Goal: Task Accomplishment & Management: Complete application form

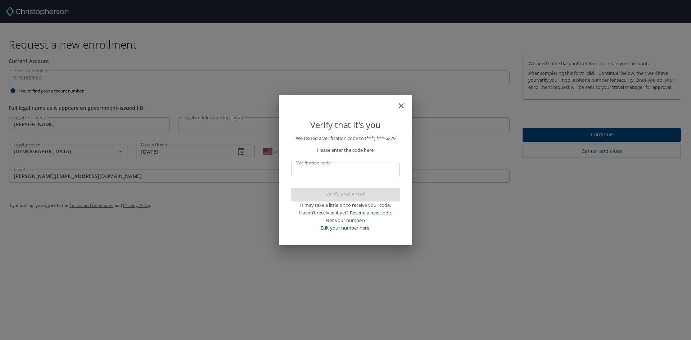
select select "US"
click at [340, 170] on input "Verification code" at bounding box center [345, 170] width 109 height 14
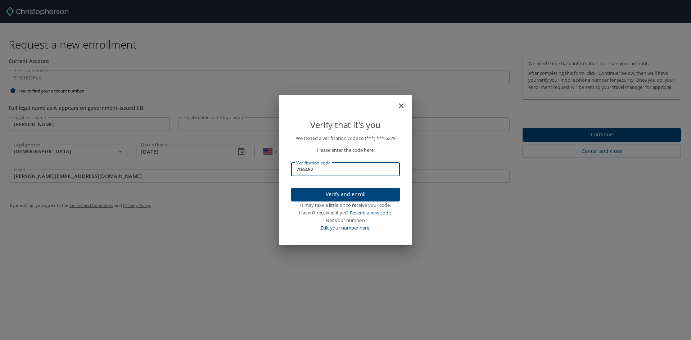
click at [343, 193] on span "Verify and enroll" at bounding box center [345, 194] width 97 height 9
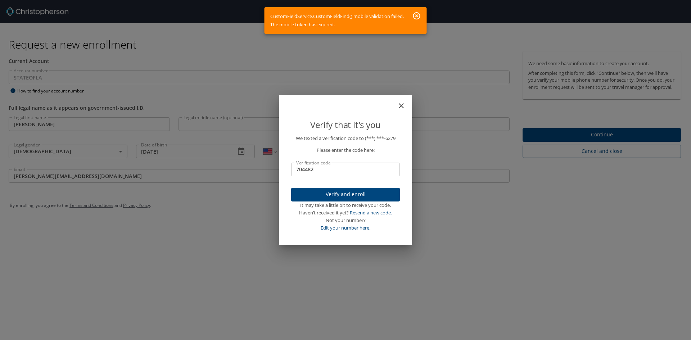
click at [367, 213] on link "Resend a new code." at bounding box center [371, 212] width 42 height 6
click at [325, 168] on input "704482" at bounding box center [345, 170] width 109 height 14
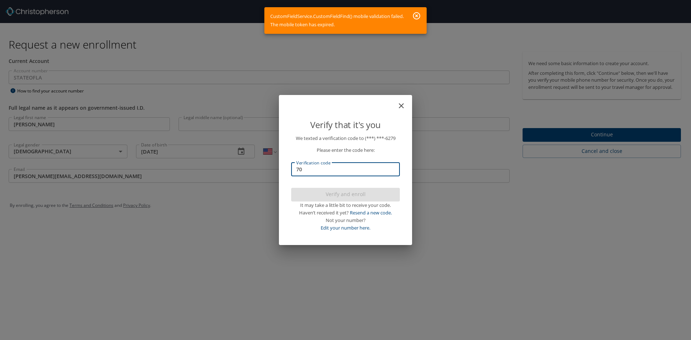
type input "7"
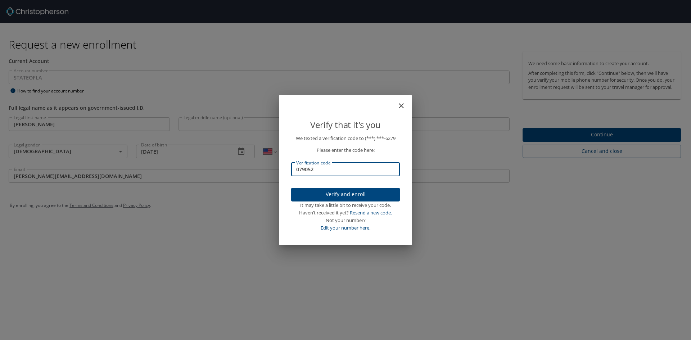
type input "079052"
click at [336, 193] on span "Verify and enroll" at bounding box center [345, 194] width 97 height 9
click at [573, 141] on div "Verify that it's you We texted a verification code to (***) ***- 6279 Please en…" at bounding box center [345, 170] width 691 height 340
click at [588, 141] on div "Verify that it's you We texted a verification code to (***) ***- 6279 Please en…" at bounding box center [345, 170] width 691 height 340
click at [601, 139] on div "Verify that it's you We texted a verification code to (***) ***- 6279 Please en…" at bounding box center [345, 170] width 691 height 340
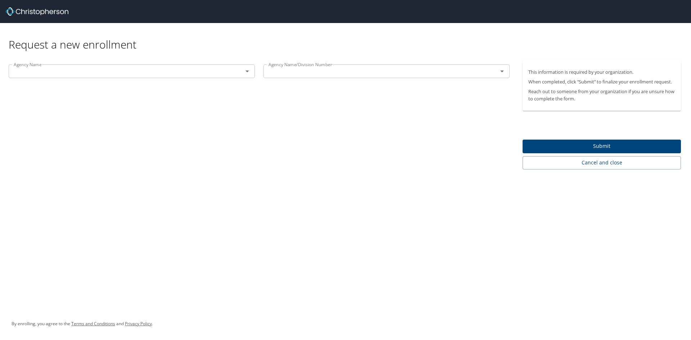
click at [249, 73] on icon "Open" at bounding box center [247, 71] width 9 height 9
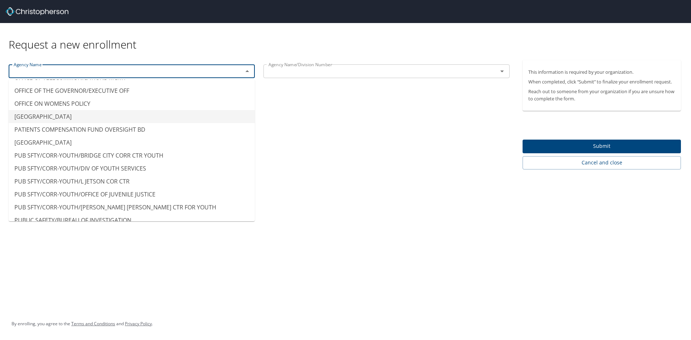
scroll to position [4607, 0]
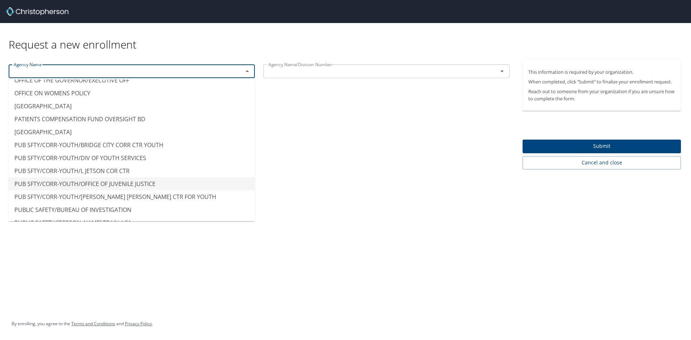
click at [144, 181] on li "PUB SFTY/CORR-YOUTH/OFFICE OF JUVENILE JUSTICE" at bounding box center [132, 183] width 246 height 13
type input "PUB SFTY/CORR-YOUTH/OFFICE OF JUVENILE JUSTICE"
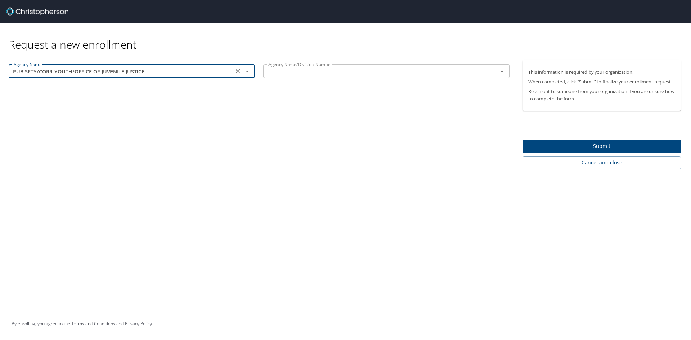
click at [500, 74] on icon "Open" at bounding box center [502, 71] width 9 height 9
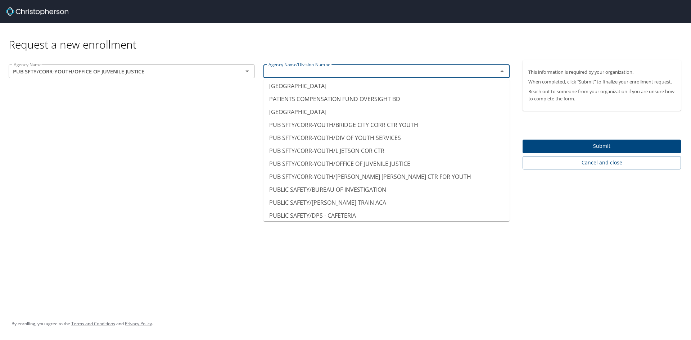
scroll to position [4679, 0]
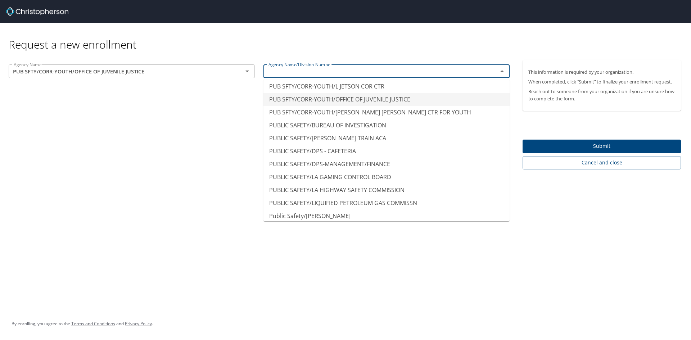
click at [421, 97] on li "PUB SFTY/CORR-YOUTH/OFFICE OF JUVENILE JUSTICE" at bounding box center [386, 99] width 246 height 13
type input "PUB SFTY/CORR-YOUTH/OFFICE OF JUVENILE JUSTICE"
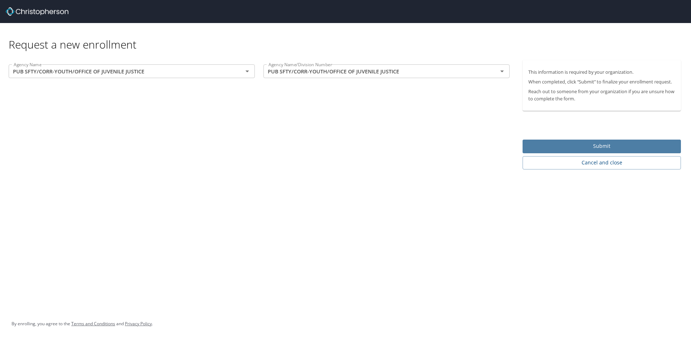
click at [555, 141] on button "Submit" at bounding box center [601, 147] width 158 height 14
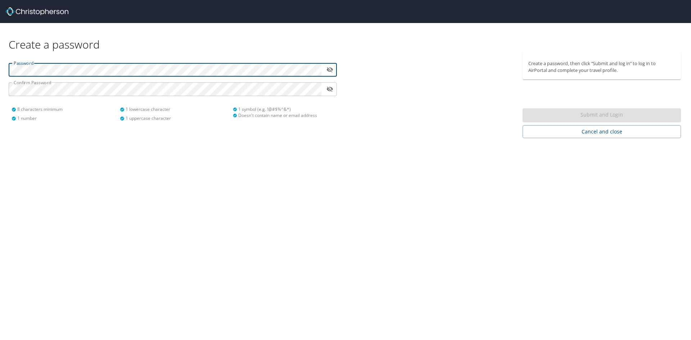
click at [330, 69] on icon "toggle password visibility" at bounding box center [329, 69] width 7 height 7
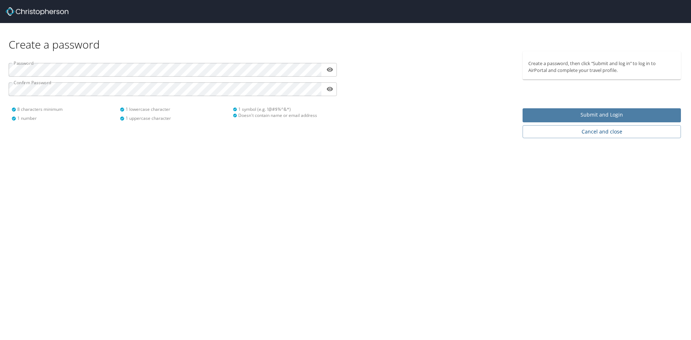
click at [565, 113] on span "Submit and Login" at bounding box center [601, 114] width 147 height 9
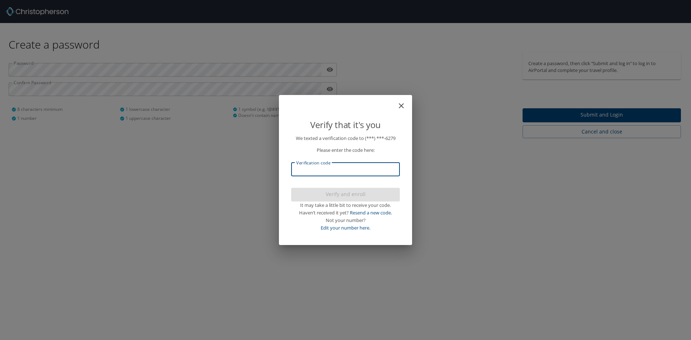
click at [370, 169] on input "Verification code" at bounding box center [345, 170] width 109 height 14
type input "189071"
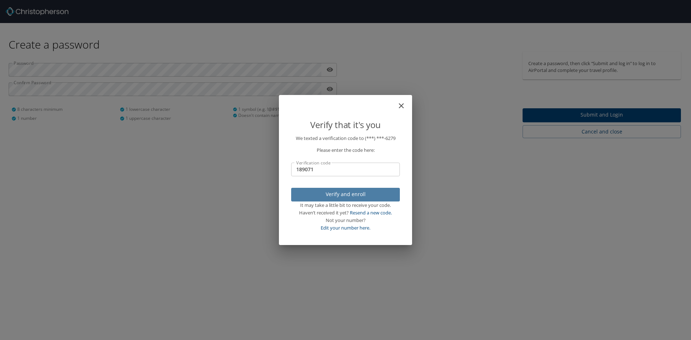
click at [350, 190] on span "Verify and enroll" at bounding box center [345, 194] width 97 height 9
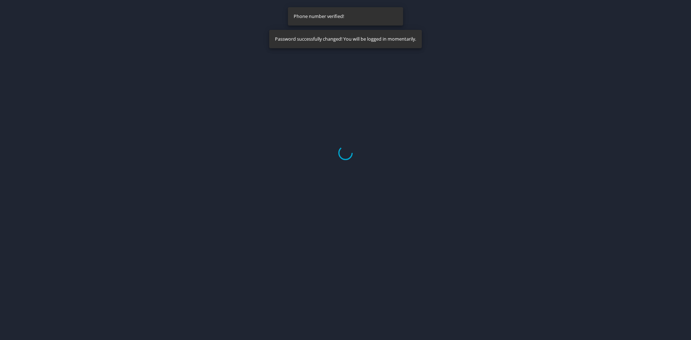
select select "US"
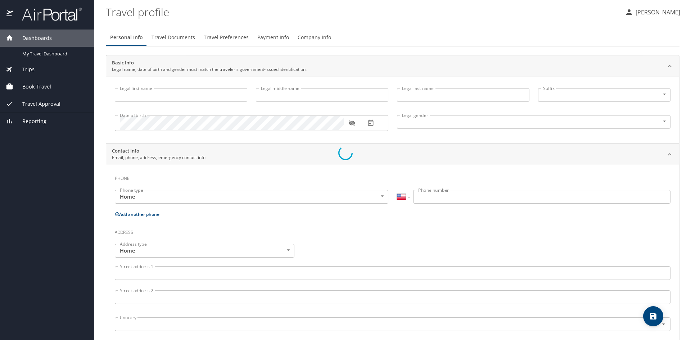
type input "[PERSON_NAME]"
type input "[DEMOGRAPHIC_DATA]"
select select "US"
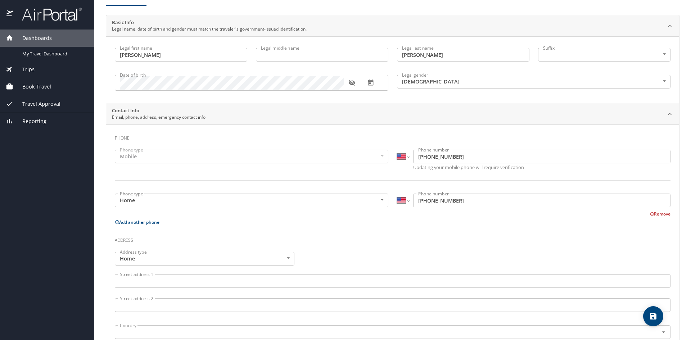
scroll to position [144, 0]
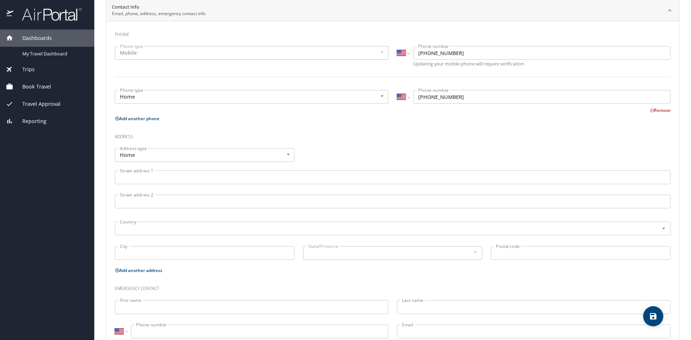
click at [182, 176] on input "Street address 1" at bounding box center [393, 178] width 556 height 14
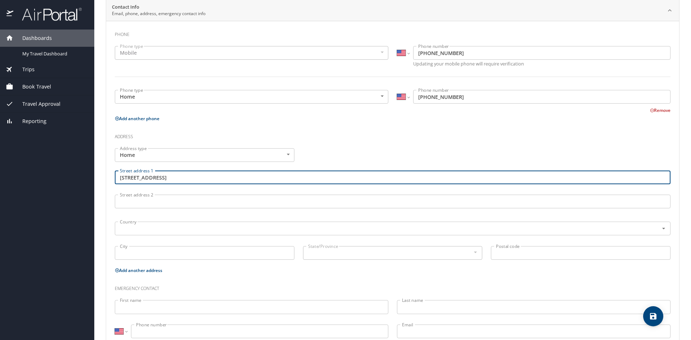
type input "[STREET_ADDRESS]"
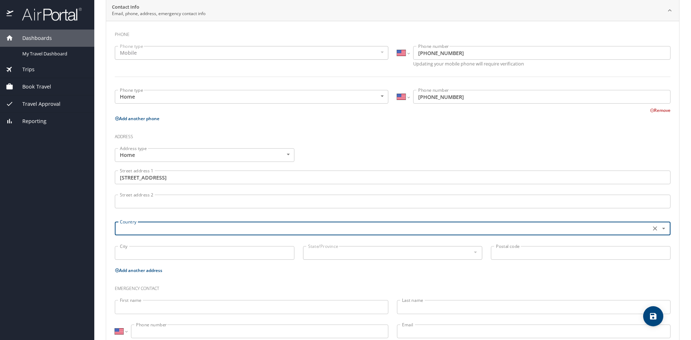
click at [660, 229] on icon "Open" at bounding box center [663, 228] width 7 height 7
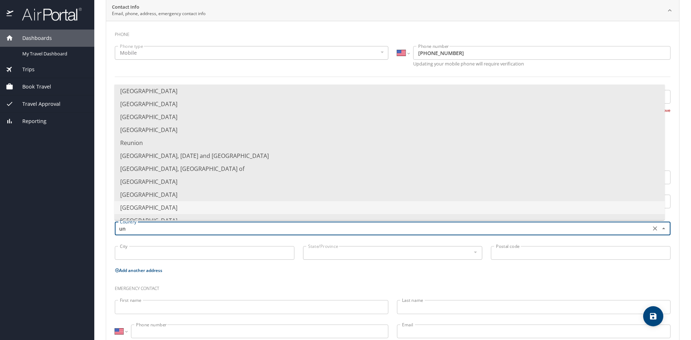
scroll to position [0, 0]
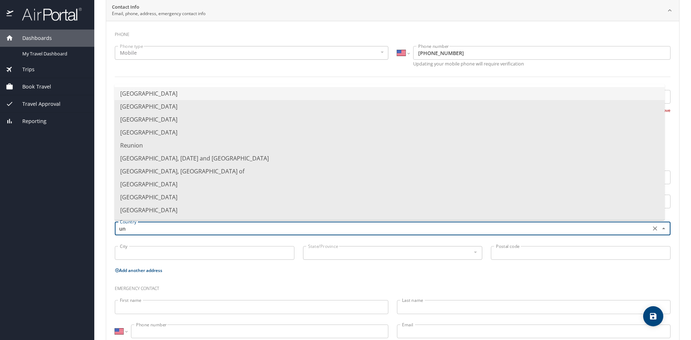
click at [242, 93] on li "[GEOGRAPHIC_DATA]" at bounding box center [389, 93] width 550 height 13
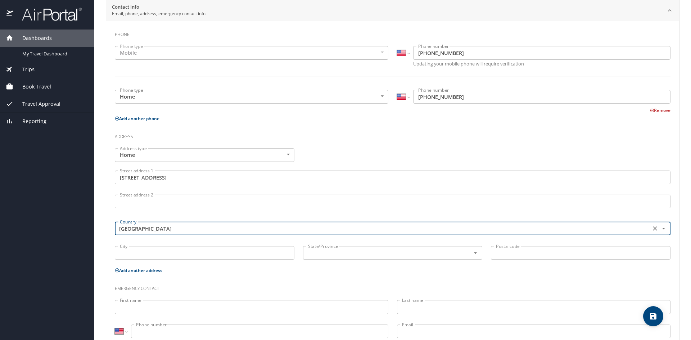
type input "[GEOGRAPHIC_DATA]"
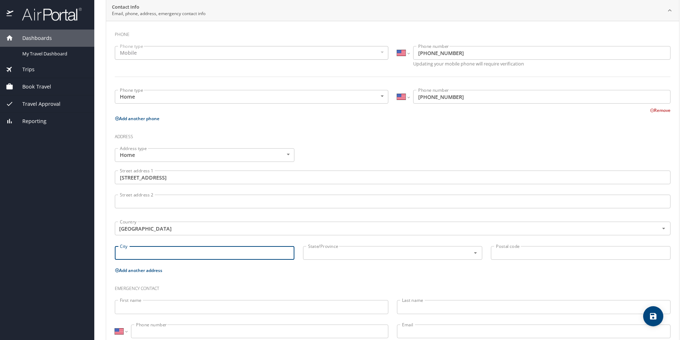
click at [219, 250] on input "City" at bounding box center [205, 253] width 180 height 14
type input "[PERSON_NAME]"
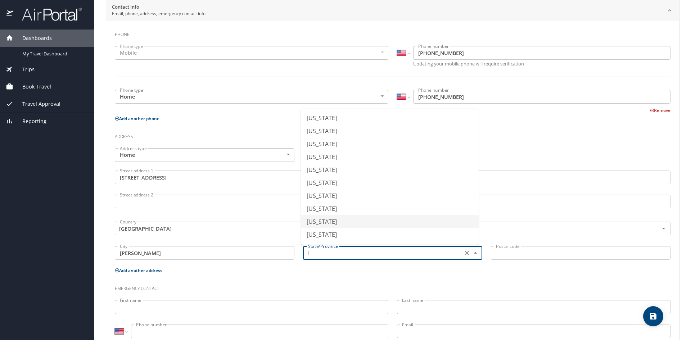
click at [331, 224] on li "[US_STATE]" at bounding box center [390, 221] width 178 height 13
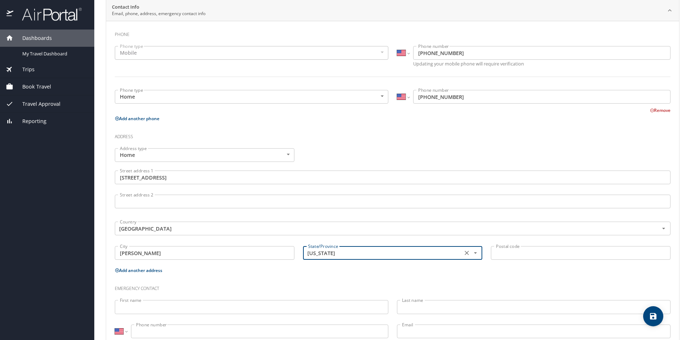
type input "[US_STATE]"
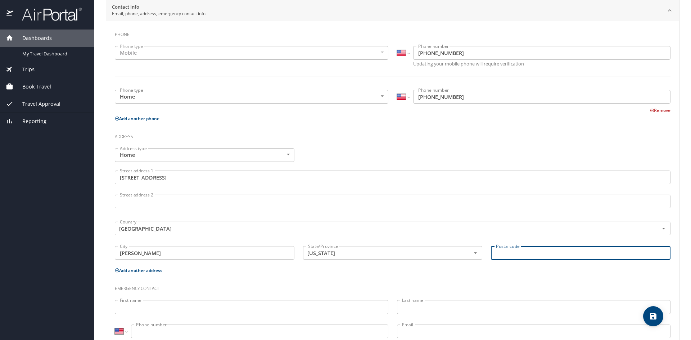
click at [501, 257] on input "Postal code" at bounding box center [581, 253] width 180 height 14
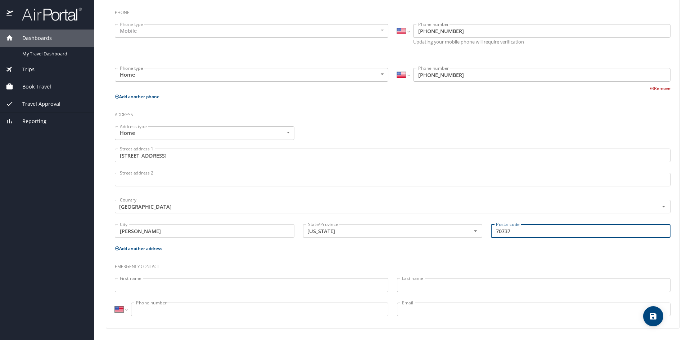
type input "70737"
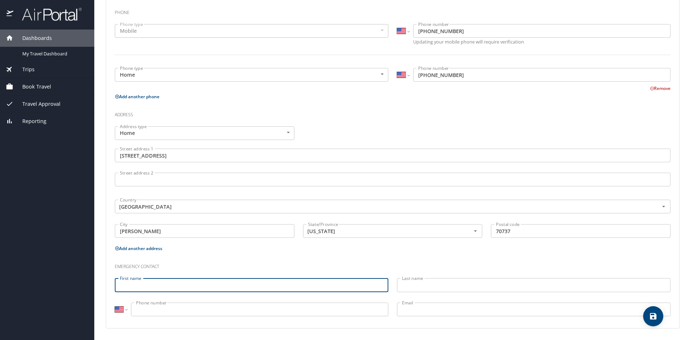
click at [375, 284] on input "First name" at bounding box center [251, 285] width 273 height 14
type input "[PERSON_NAME]"
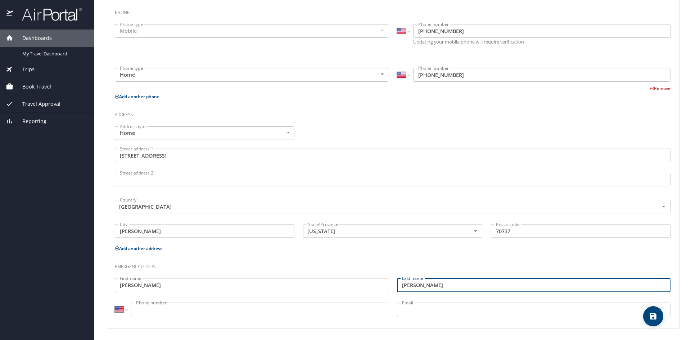
type input "[PERSON_NAME]"
click at [223, 313] on input "Phone number" at bounding box center [259, 310] width 257 height 14
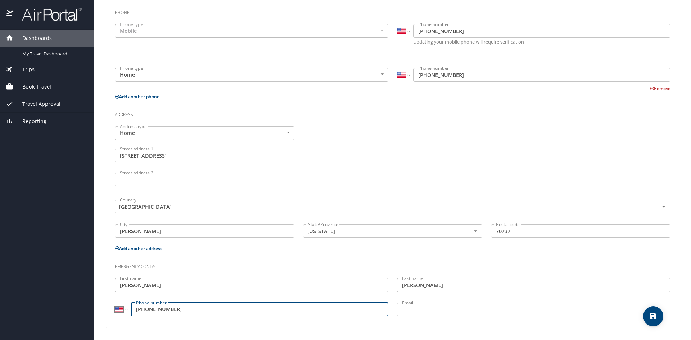
type input "[PHONE_NUMBER]"
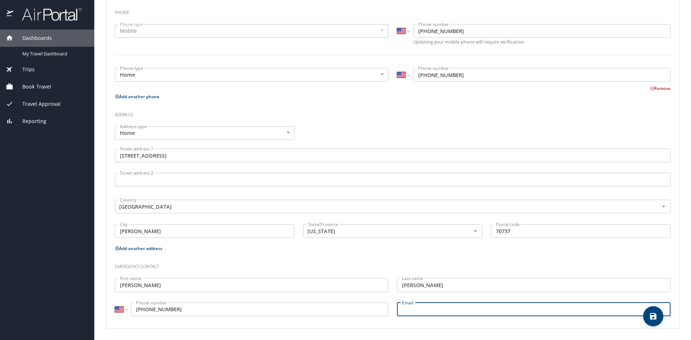
click at [438, 311] on input "Email" at bounding box center [533, 310] width 273 height 14
type input "[EMAIL_ADDRESS][DOMAIN_NAME]"
click at [651, 318] on icon "save" at bounding box center [653, 316] width 6 height 6
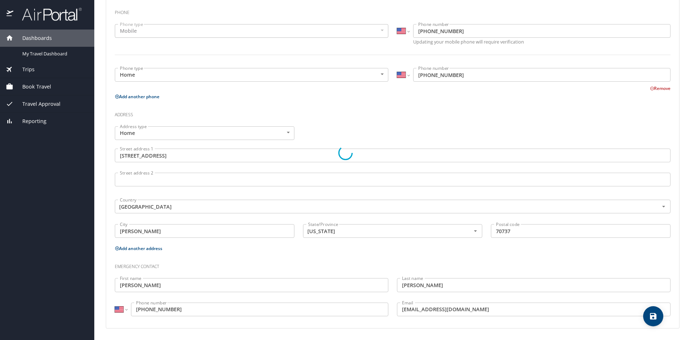
select select "US"
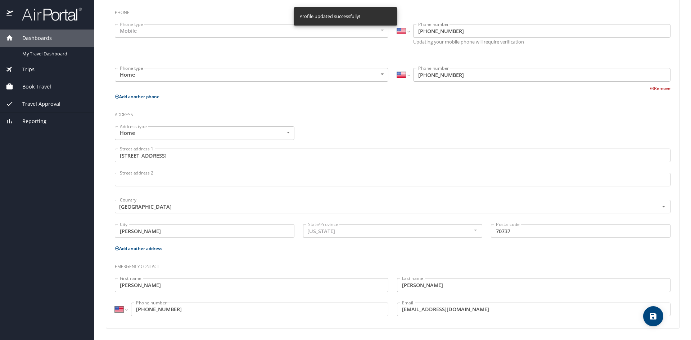
select select "US"
click at [29, 87] on span "Book Travel" at bounding box center [32, 87] width 38 height 8
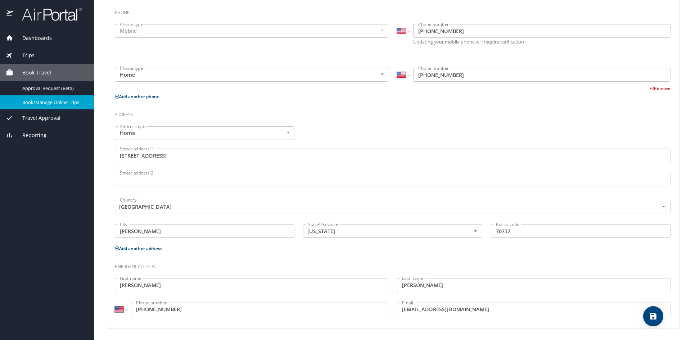
click at [34, 104] on span "Book/Manage Online Trips" at bounding box center [53, 102] width 63 height 7
click at [653, 317] on icon "save" at bounding box center [653, 316] width 9 height 9
select select "US"
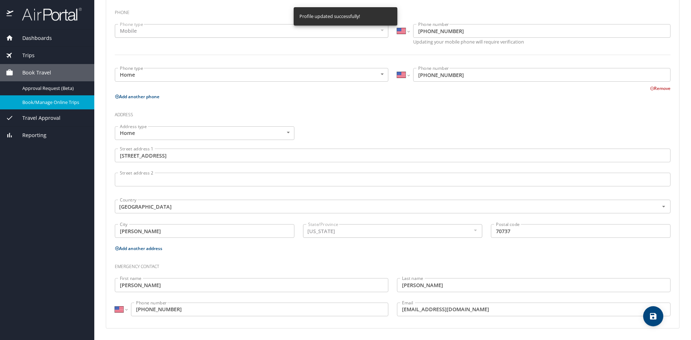
select select "US"
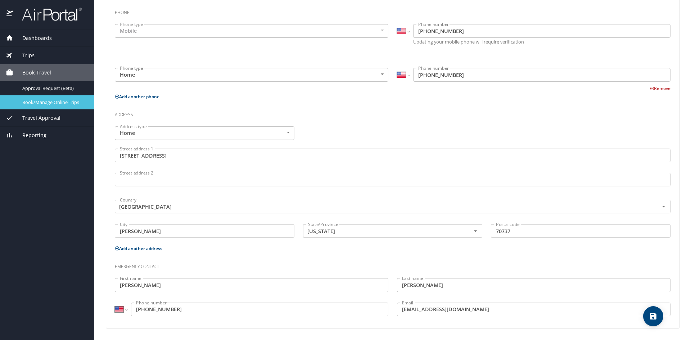
click at [48, 101] on span "Book/Manage Online Trips" at bounding box center [53, 102] width 63 height 7
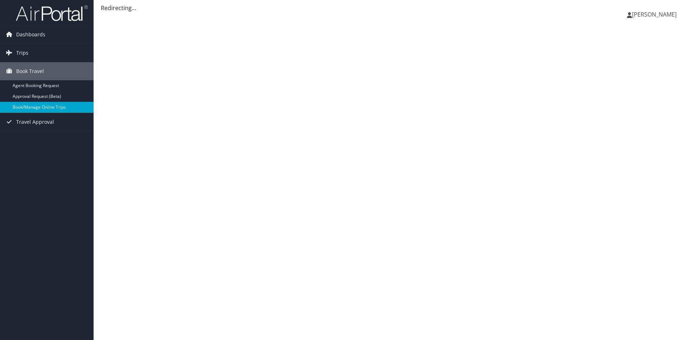
click at [655, 15] on span "[PERSON_NAME]" at bounding box center [654, 14] width 45 height 8
click at [615, 38] on link "My Settings" at bounding box center [636, 39] width 80 height 12
